Goal: Transaction & Acquisition: Purchase product/service

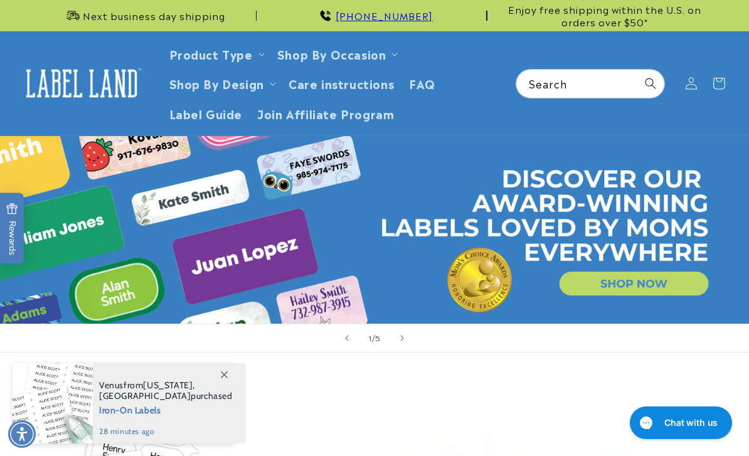
click at [23, 215] on button "Rewards" at bounding box center [12, 227] width 24 height 71
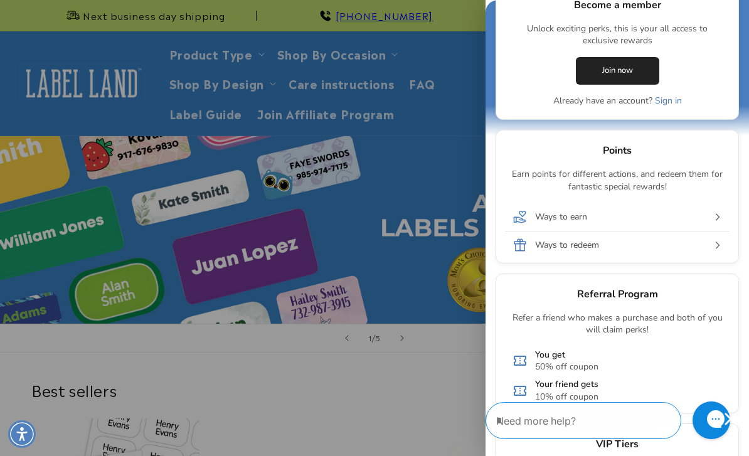
scroll to position [194, 0]
click at [223, 51] on div at bounding box center [374, 228] width 749 height 456
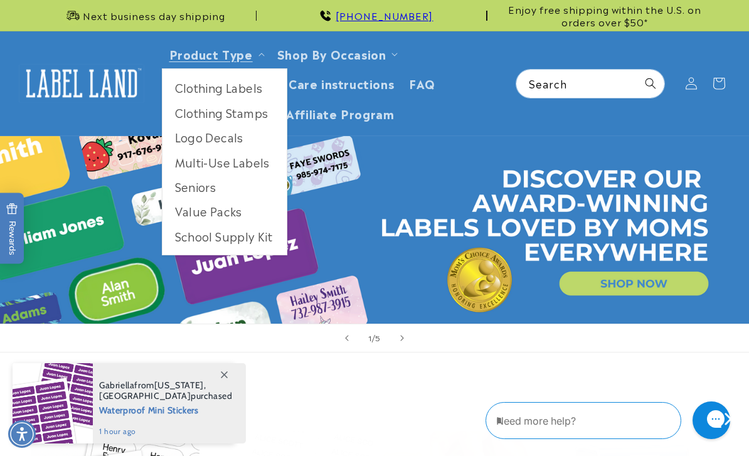
click at [242, 88] on link "Clothing Labels" at bounding box center [224, 87] width 124 height 24
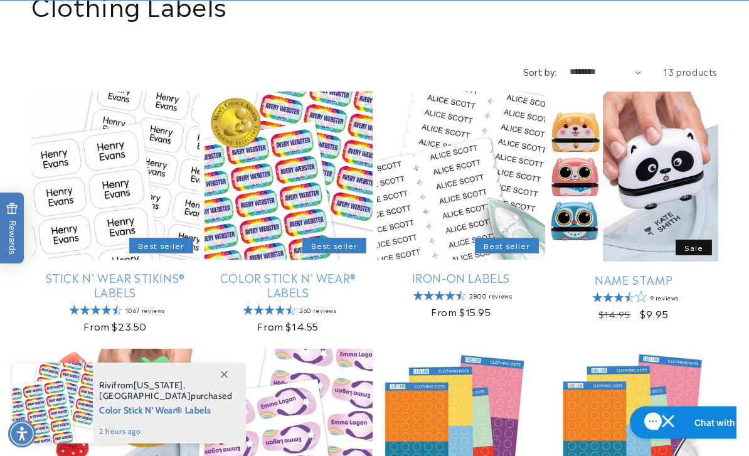
scroll to position [164, 0]
click at [115, 285] on link "Stick N' Wear Stikins® Labels" at bounding box center [115, 284] width 168 height 29
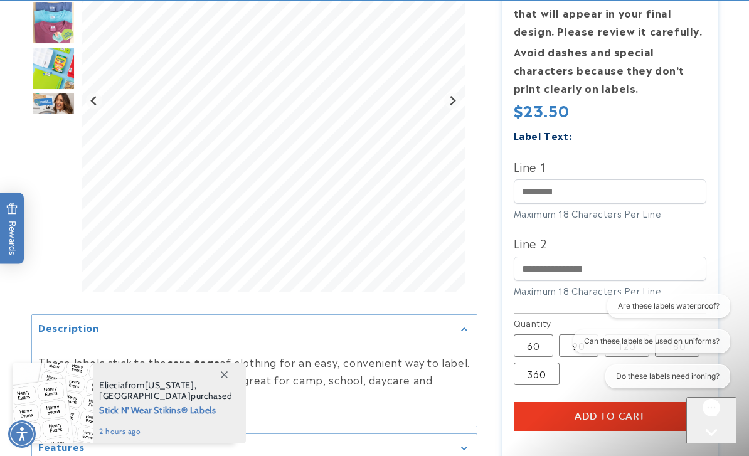
click at [551, 376] on label "360 Variant sold out or unavailable" at bounding box center [537, 373] width 46 height 23
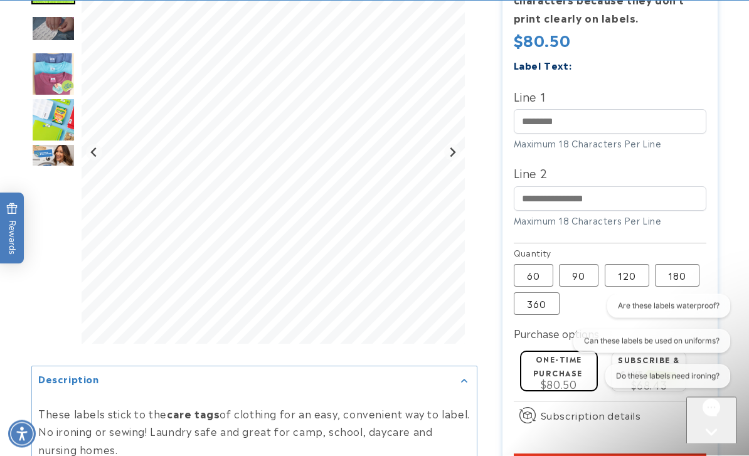
scroll to position [404, 0]
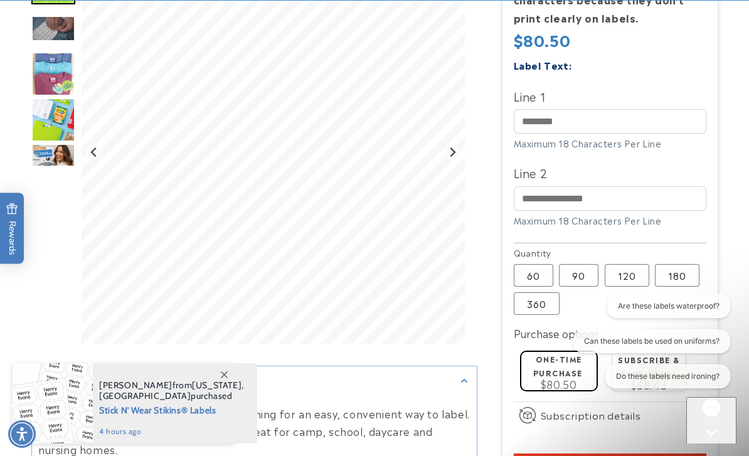
click at [677, 278] on label "180 Variant sold out or unavailable" at bounding box center [677, 275] width 45 height 23
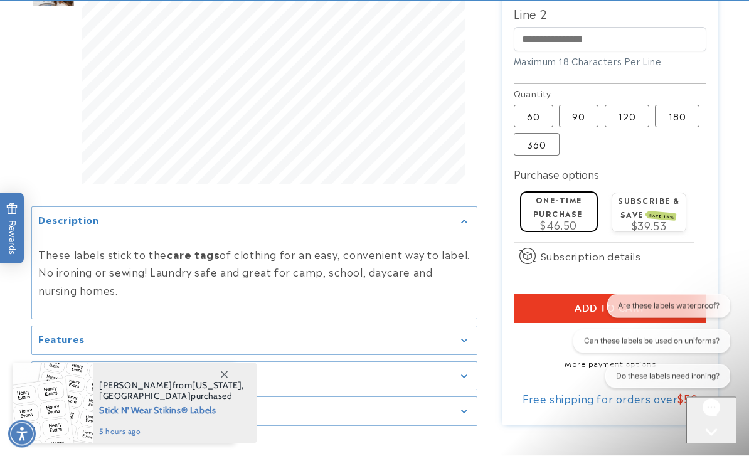
scroll to position [564, 0]
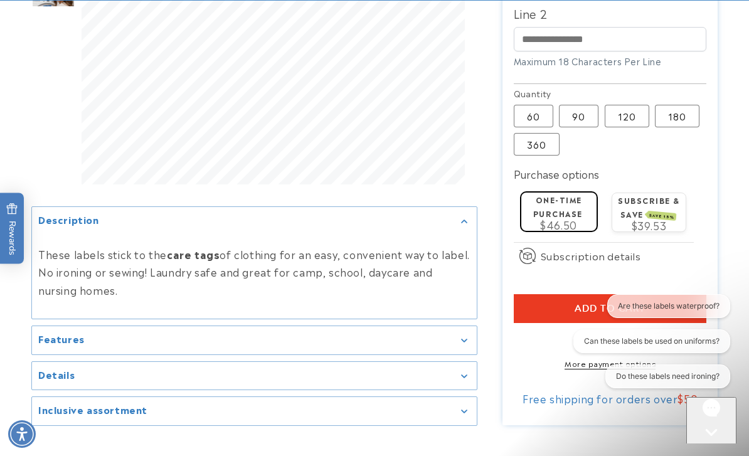
click at [539, 147] on label "360 Variant sold out or unavailable" at bounding box center [537, 144] width 46 height 23
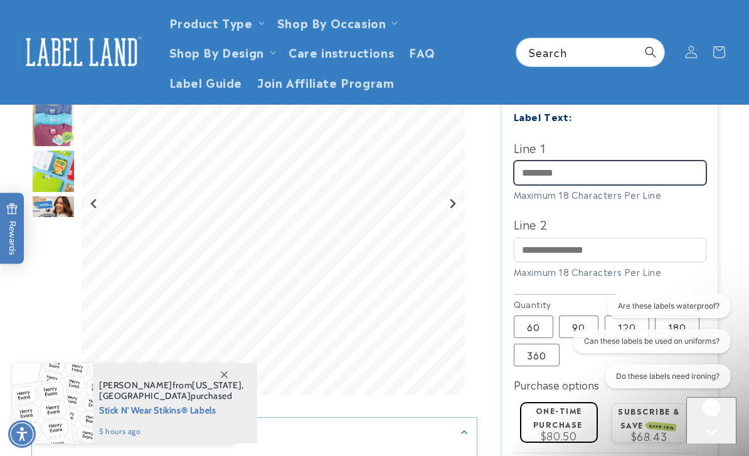
click at [561, 173] on input "Line 1" at bounding box center [610, 173] width 193 height 24
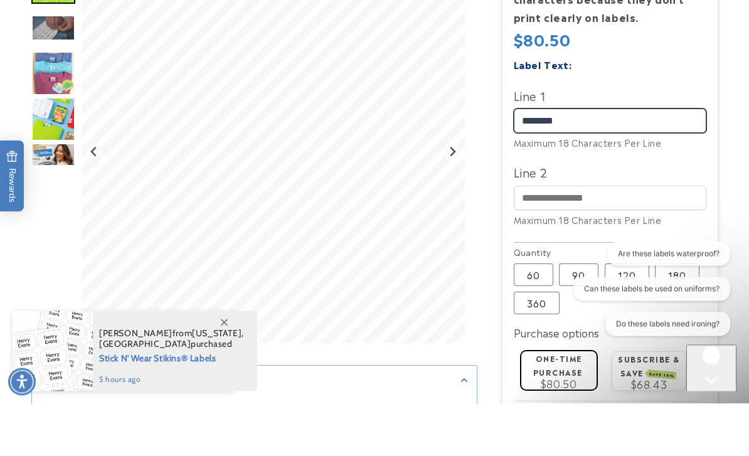
type input "********"
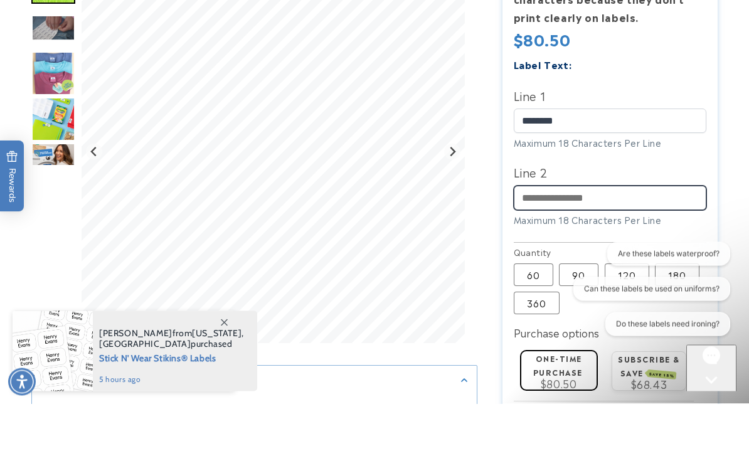
click at [561, 238] on input "Line 2" at bounding box center [610, 250] width 193 height 24
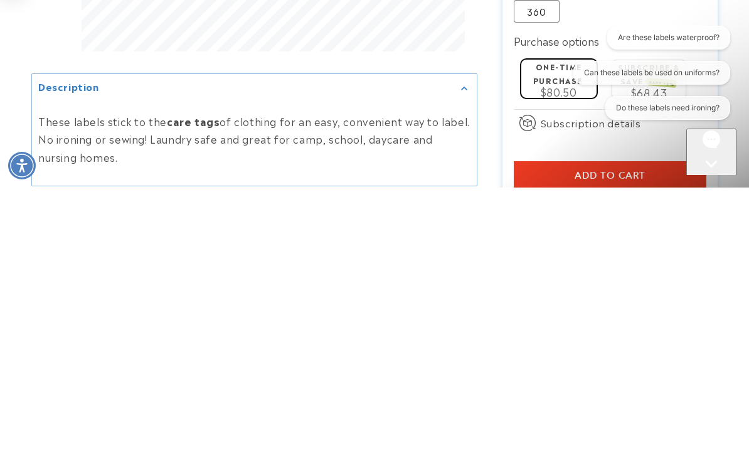
type input "**********"
click at [645, 438] on span "Add to cart" at bounding box center [609, 443] width 71 height 11
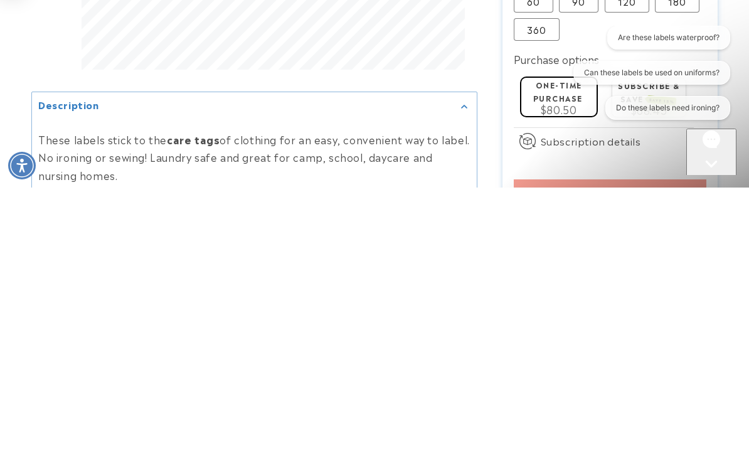
scroll to position [697, 0]
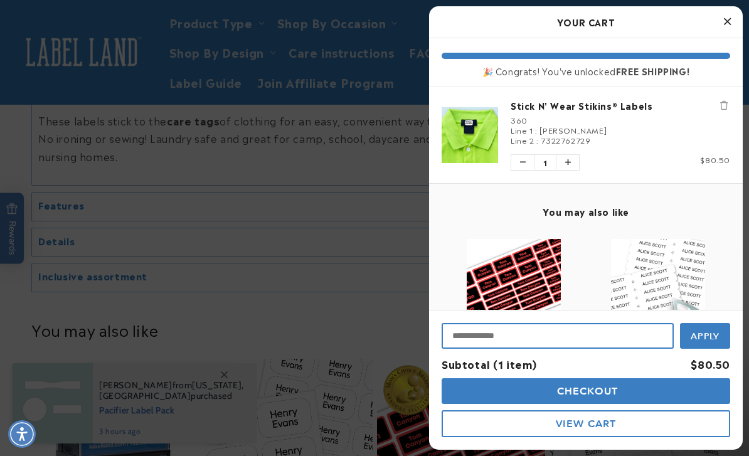
click at [475, 349] on input "Input Discount" at bounding box center [557, 336] width 232 height 26
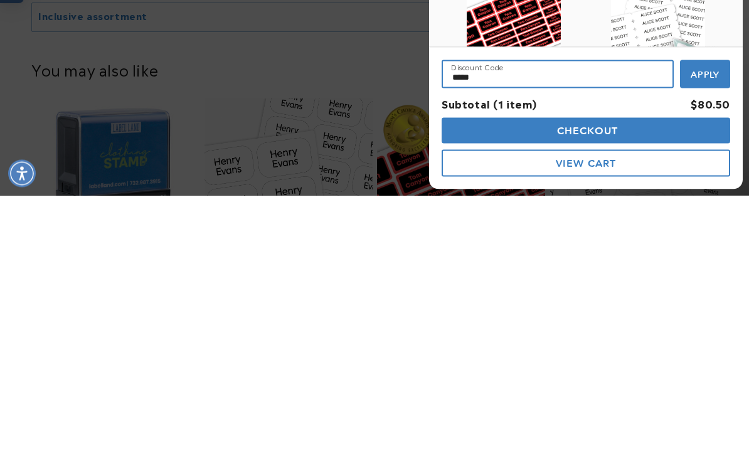
type input "*****"
click at [713, 329] on span "Apply" at bounding box center [704, 334] width 29 height 11
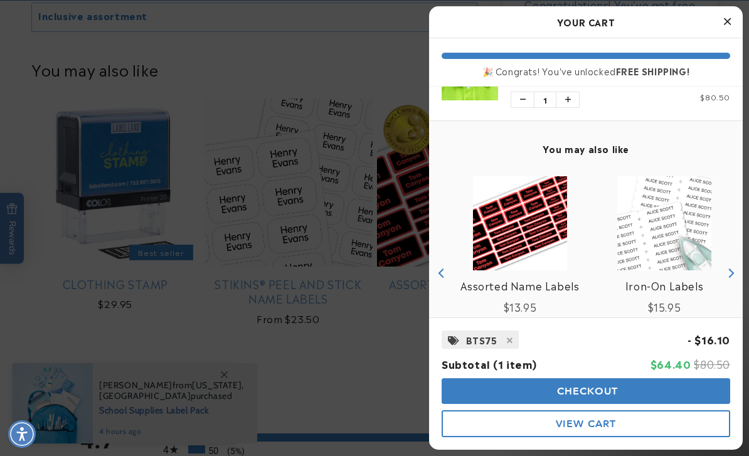
scroll to position [61, 0]
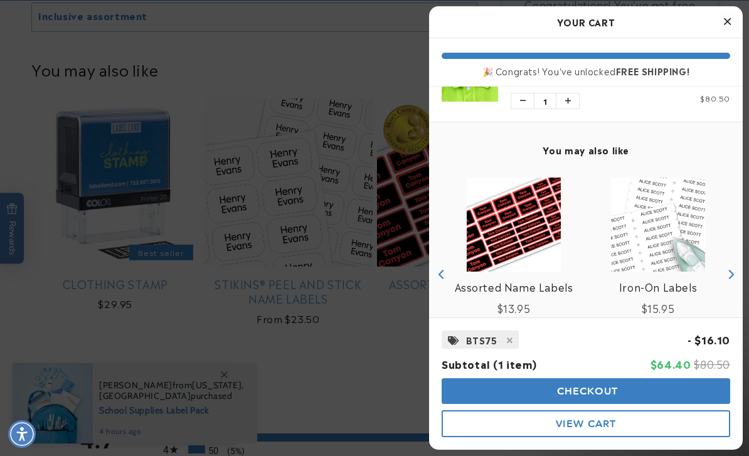
click at [625, 404] on button "Checkout" at bounding box center [585, 391] width 288 height 26
